Goal: Task Accomplishment & Management: Complete application form

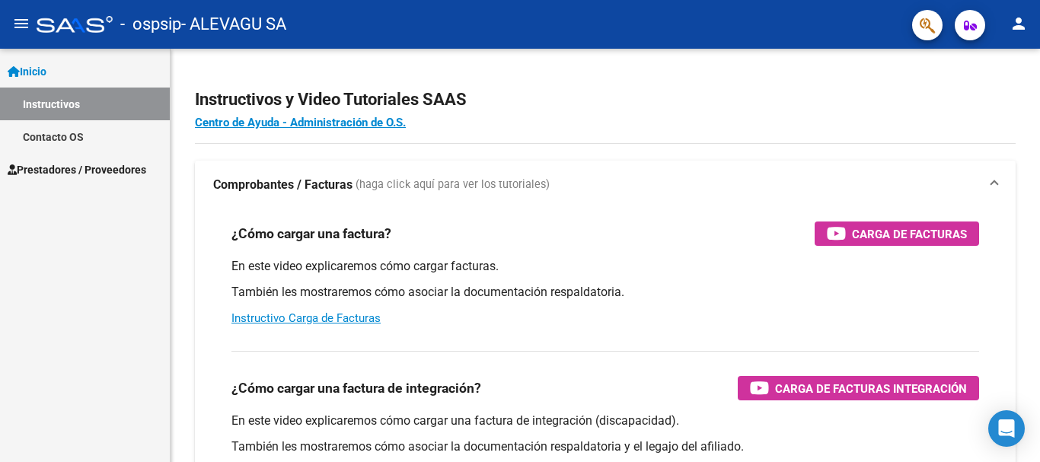
click at [59, 170] on span "Prestadores / Proveedores" at bounding box center [77, 169] width 139 height 17
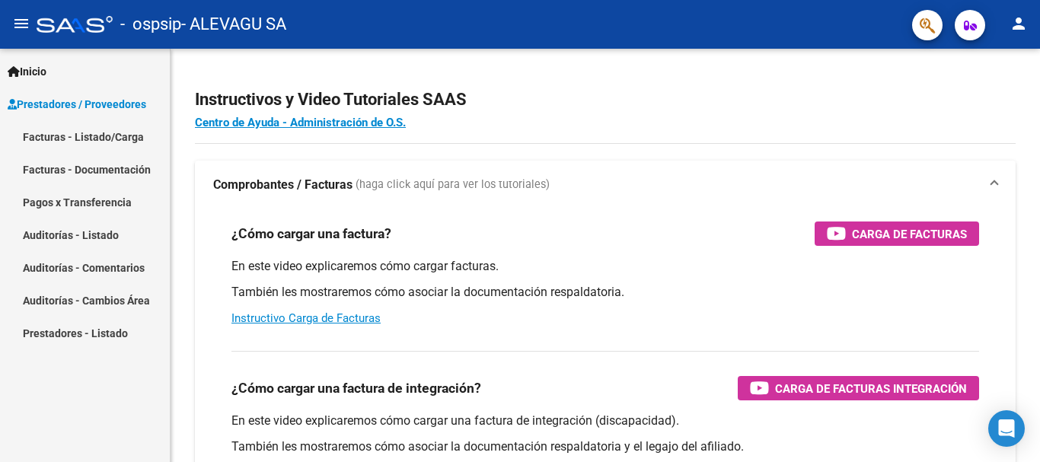
click at [73, 136] on link "Facturas - Listado/Carga" at bounding box center [85, 136] width 170 height 33
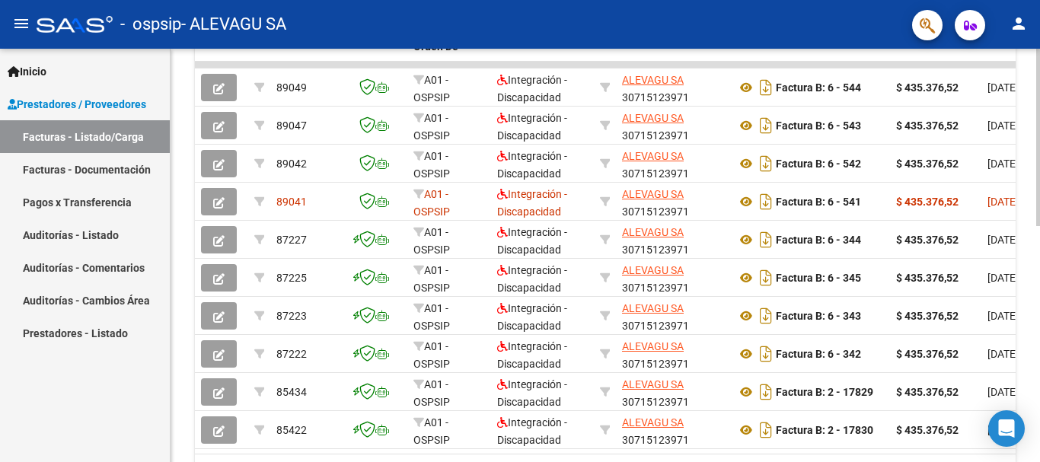
scroll to position [463, 0]
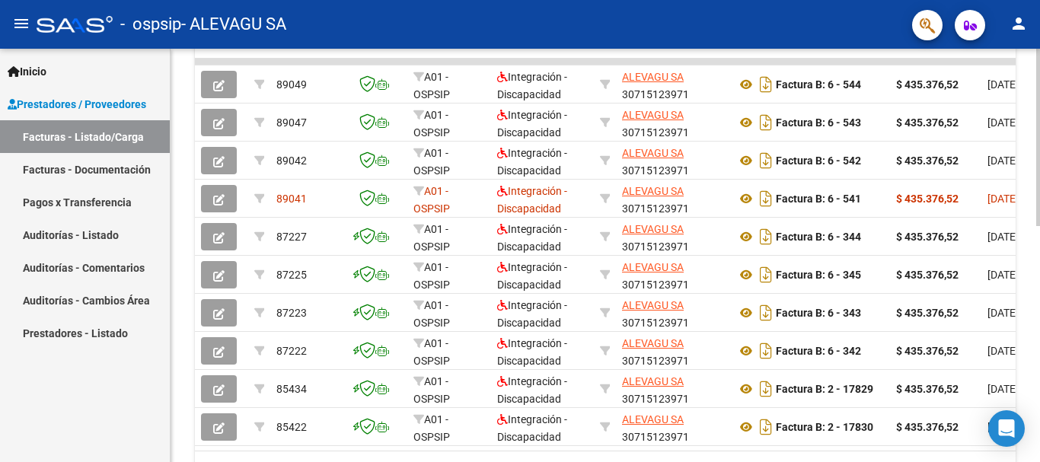
click at [1039, 413] on div at bounding box center [1038, 340] width 4 height 177
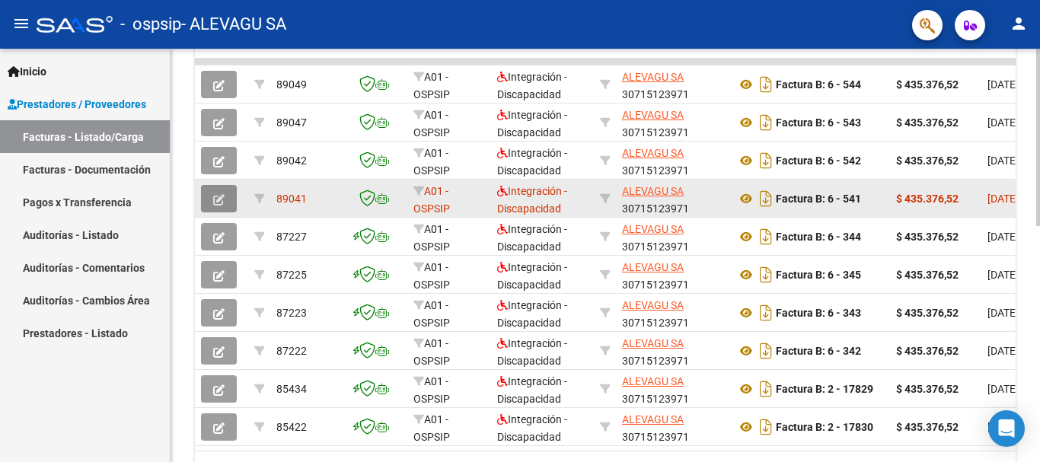
click at [224, 196] on icon "button" at bounding box center [218, 199] width 11 height 11
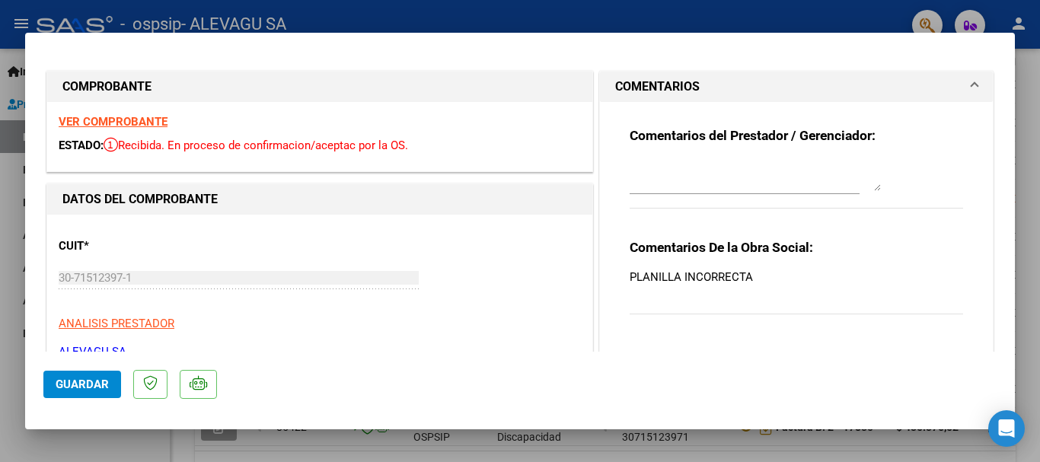
click at [709, 275] on p "PLANILLA INCORRECTA" at bounding box center [795, 277] width 333 height 17
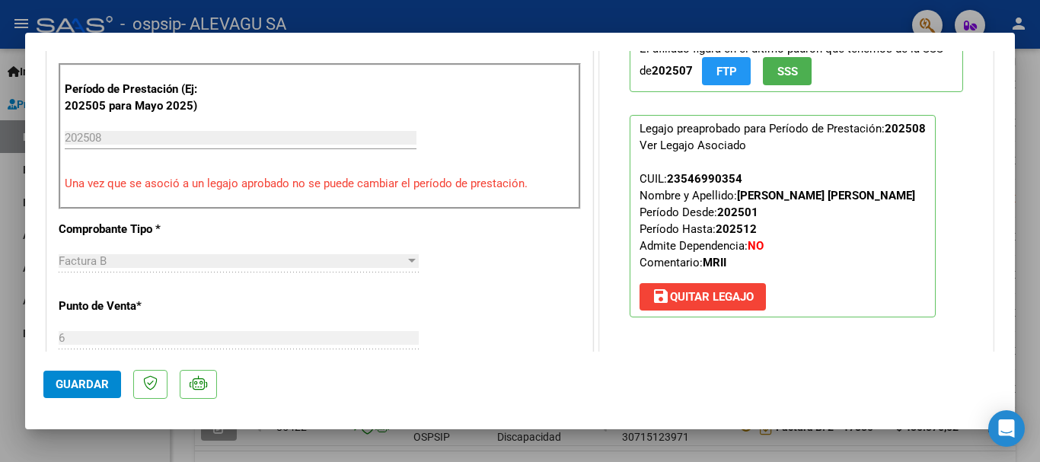
scroll to position [514, 0]
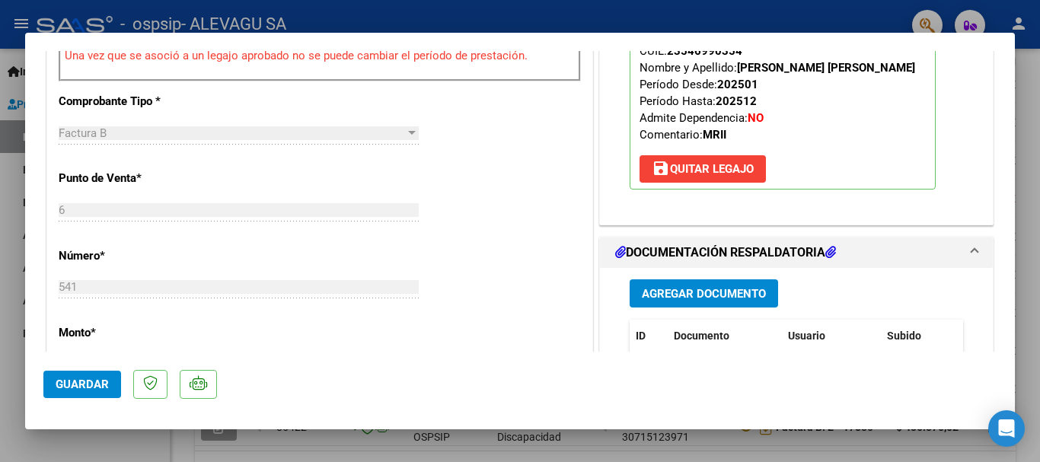
click at [686, 304] on button "Agregar Documento" at bounding box center [703, 293] width 148 height 28
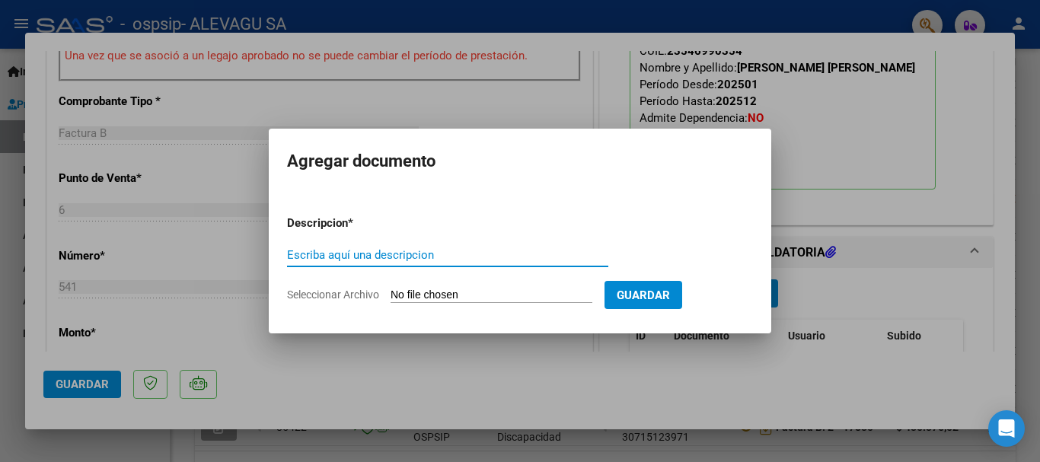
click at [431, 289] on input "Seleccionar Archivo" at bounding box center [491, 295] width 202 height 14
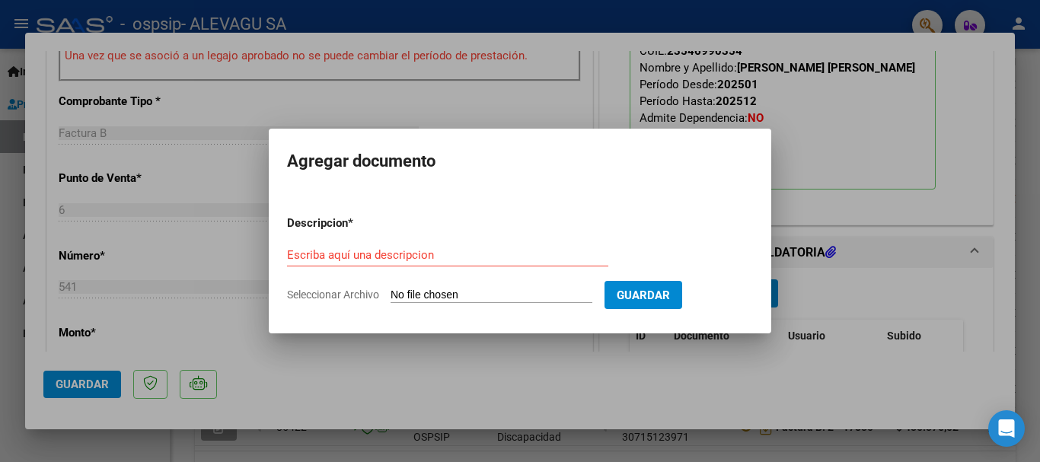
type input "C:\fakepath\[PERSON_NAME] Planilla Agosto MII.pdf"
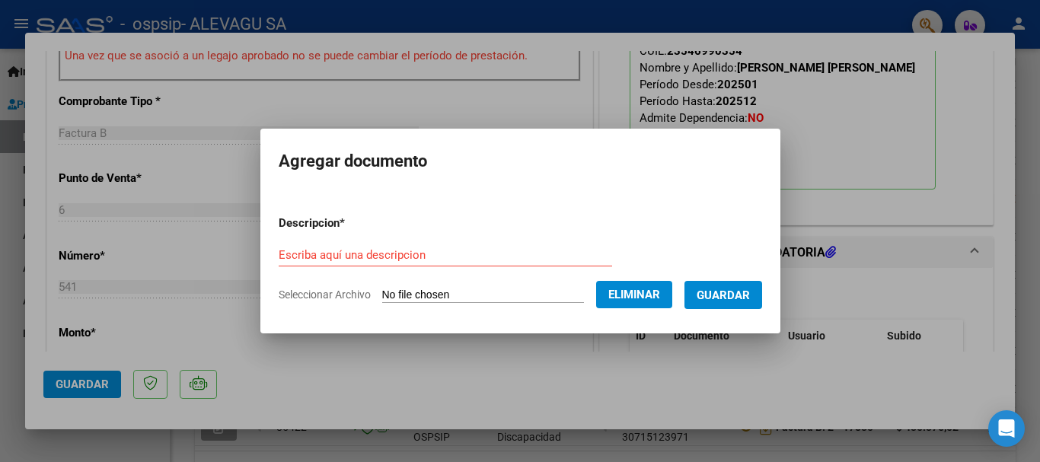
click at [441, 255] on input "Escriba aquí una descripcion" at bounding box center [445, 255] width 333 height 14
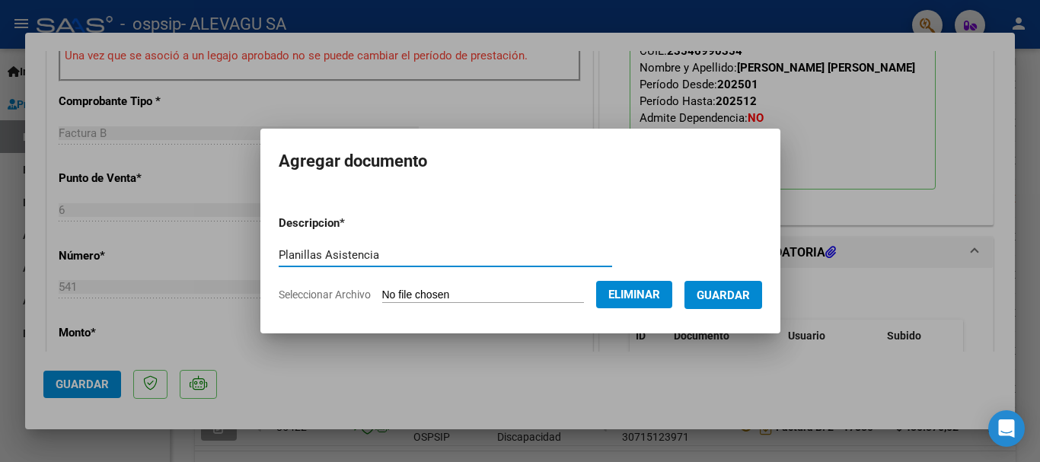
type input "Planillas Asistencia"
click at [721, 296] on span "Guardar" at bounding box center [722, 295] width 53 height 14
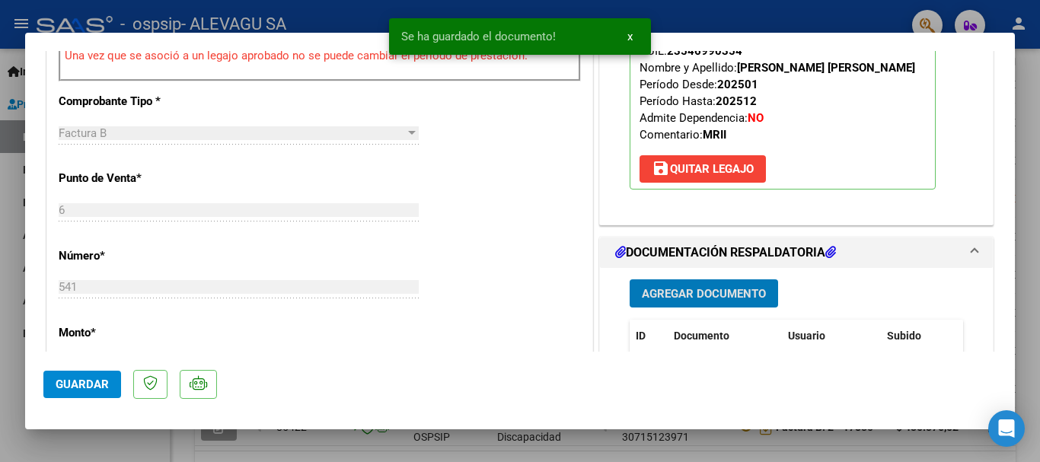
click at [98, 384] on span "Guardar" at bounding box center [82, 384] width 53 height 14
drag, startPoint x: 1027, startPoint y: 209, endPoint x: 1023, endPoint y: 242, distance: 33.0
click at [1028, 209] on div at bounding box center [520, 231] width 1040 height 462
type input "$ 0,00"
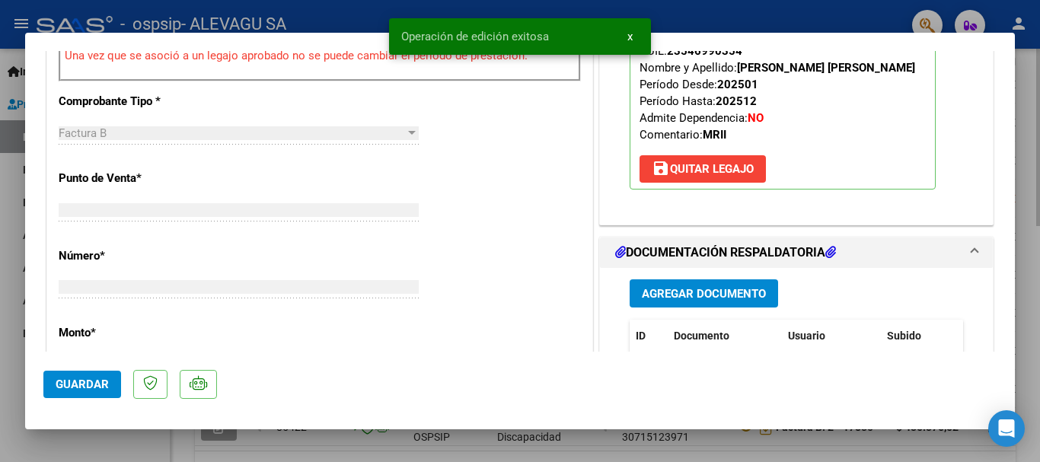
scroll to position [584, 0]
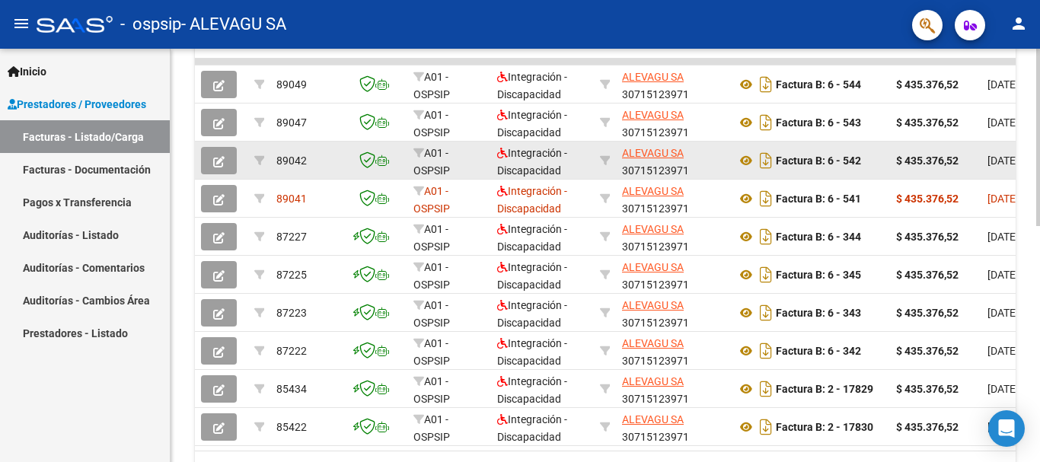
click at [218, 156] on icon "button" at bounding box center [218, 161] width 11 height 11
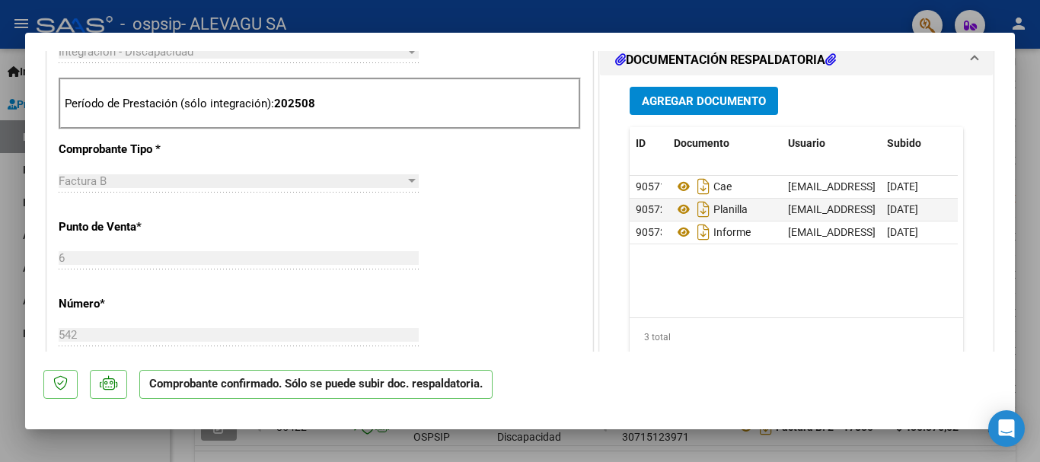
scroll to position [375, 0]
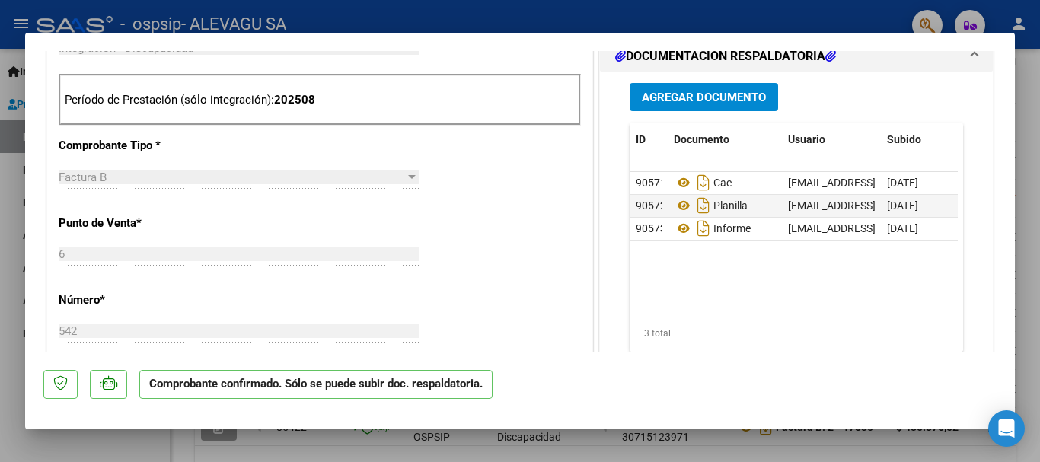
click at [702, 95] on span "Agregar Documento" at bounding box center [704, 98] width 124 height 14
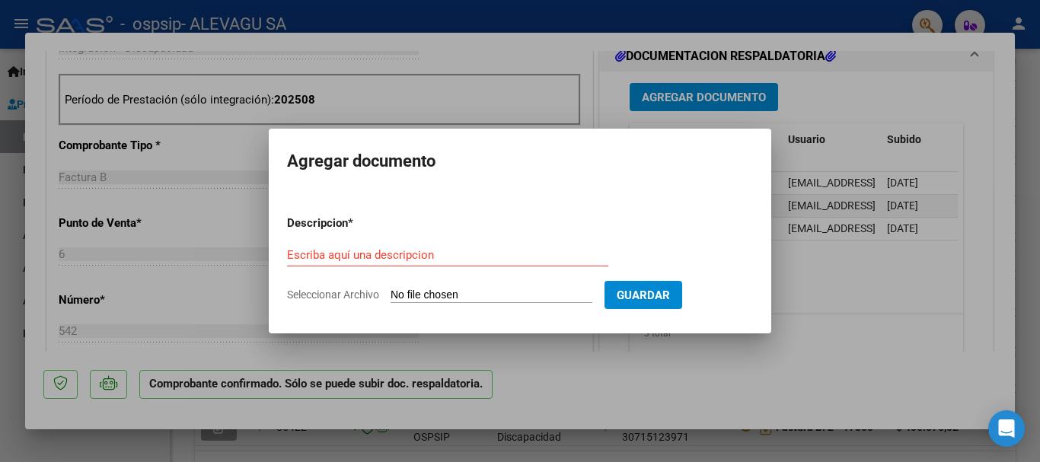
click at [463, 298] on input "Seleccionar Archivo" at bounding box center [491, 295] width 202 height 14
type input "C:\fakepath\[PERSON_NAME] Planilla Agosto MII.pdf"
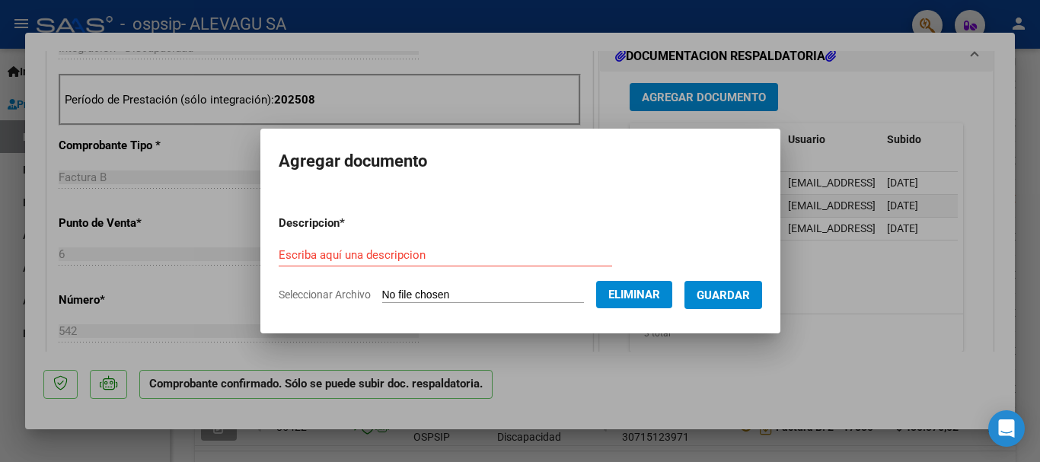
click at [419, 260] on input "Escriba aquí una descripcion" at bounding box center [445, 255] width 333 height 14
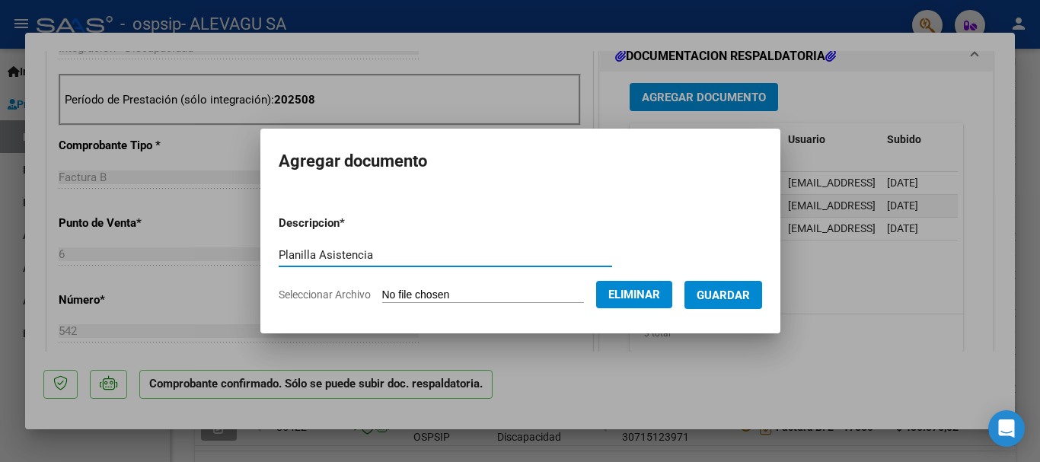
type input "Planilla Asistencia"
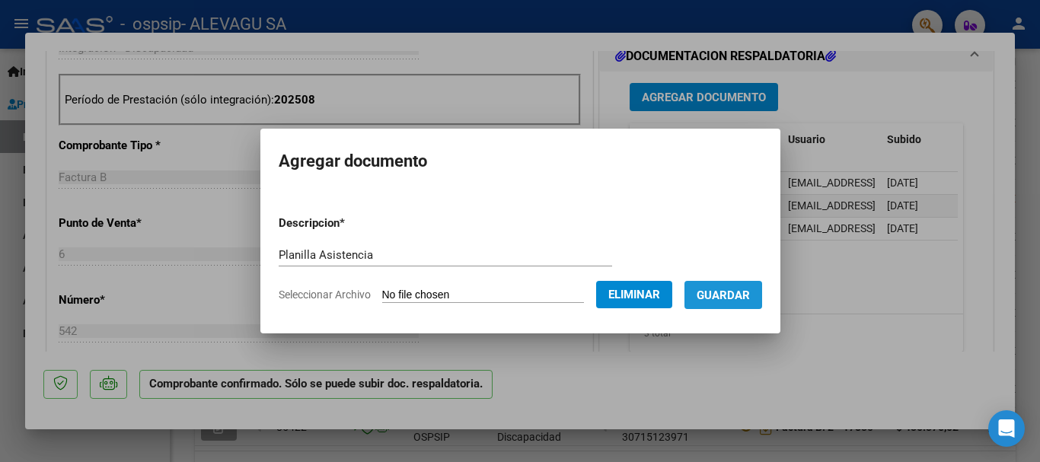
click at [737, 295] on span "Guardar" at bounding box center [722, 295] width 53 height 14
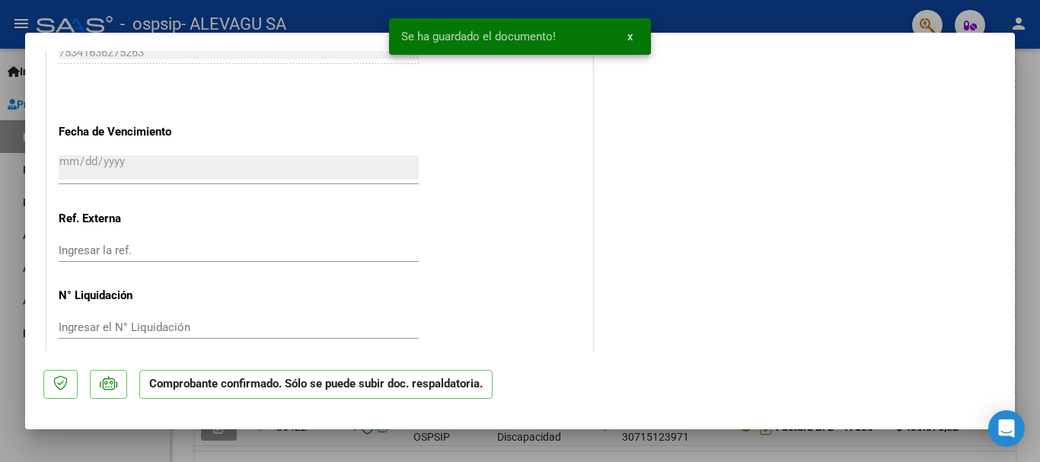
scroll to position [912, 0]
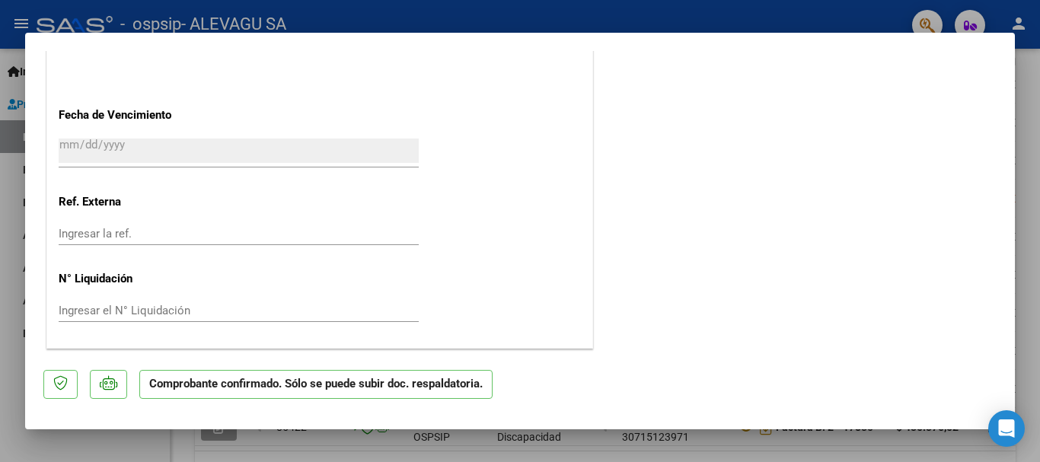
click at [1030, 199] on div at bounding box center [520, 231] width 1040 height 462
type input "$ 0,00"
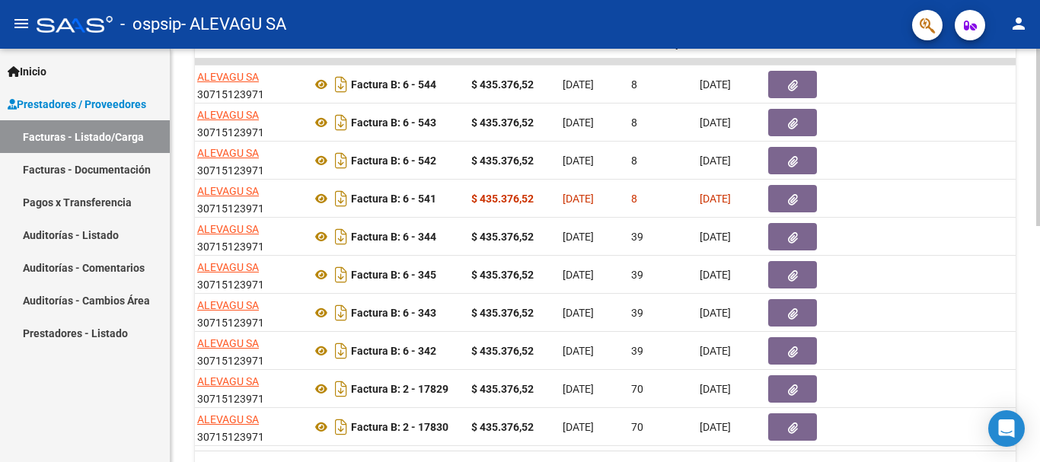
scroll to position [0, 613]
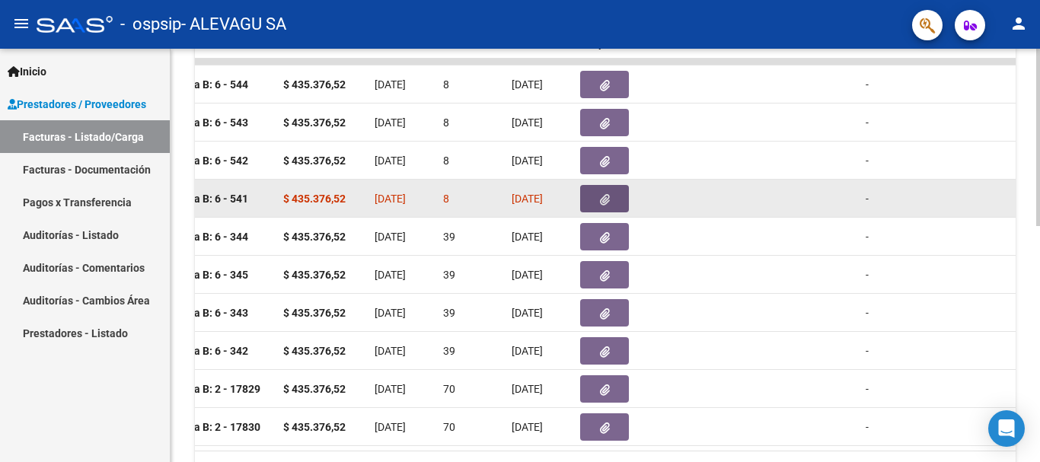
click at [607, 196] on icon "button" at bounding box center [605, 199] width 10 height 11
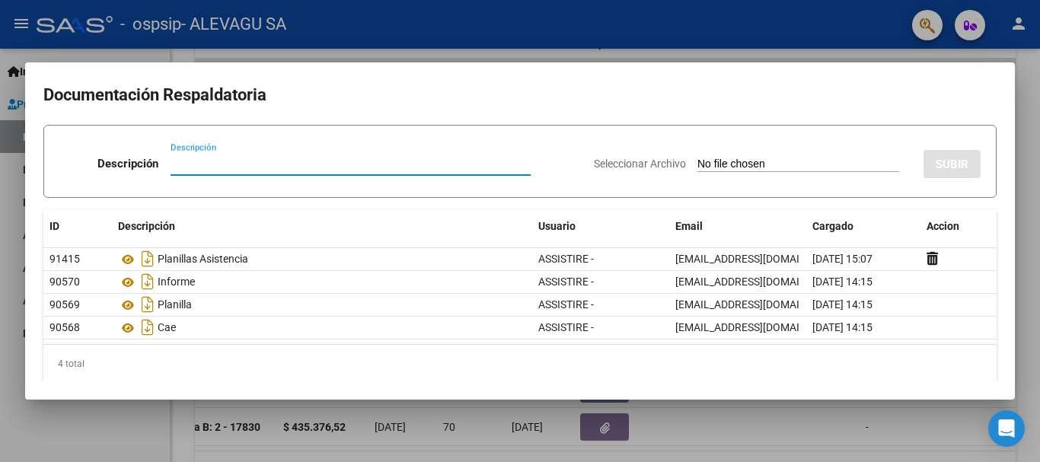
click at [841, 53] on div at bounding box center [520, 231] width 1040 height 462
